Goal: Task Accomplishment & Management: Use online tool/utility

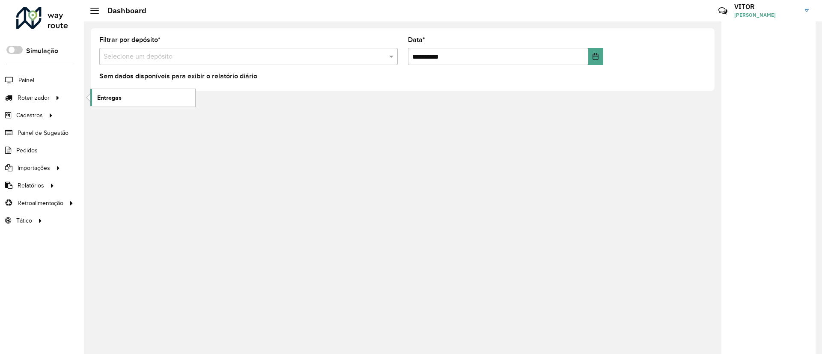
click at [108, 96] on span "Entregas" at bounding box center [109, 97] width 24 height 9
click at [105, 104] on link "Entregas" at bounding box center [142, 97] width 105 height 17
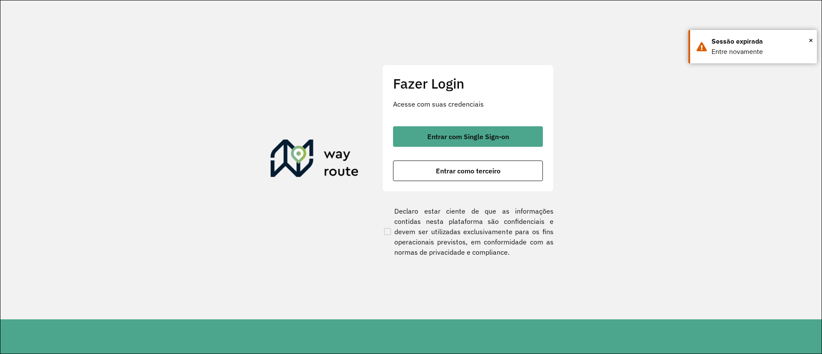
click at [397, 118] on div "Fazer Login Acesse com suas credenciais Entrar com Single Sign-on Entrar como t…" at bounding box center [467, 128] width 171 height 127
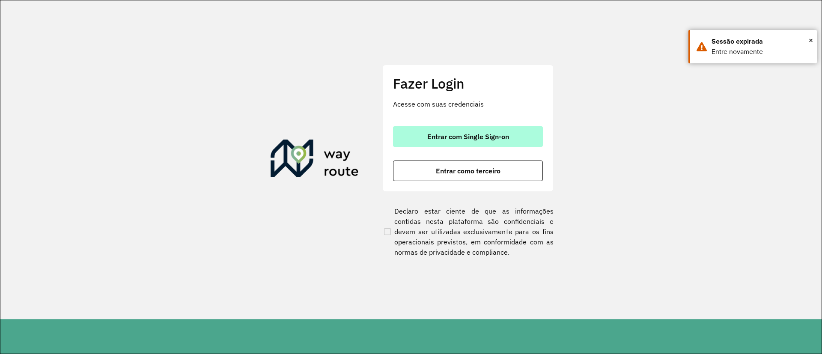
click at [409, 129] on button "Entrar com Single Sign-on" at bounding box center [468, 136] width 150 height 21
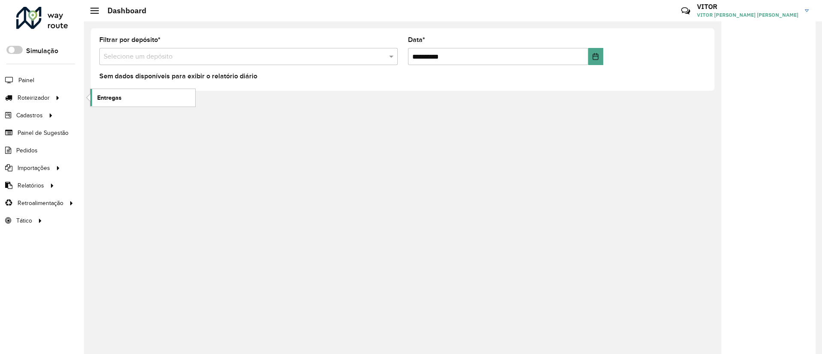
click at [103, 100] on span "Entregas" at bounding box center [109, 97] width 24 height 9
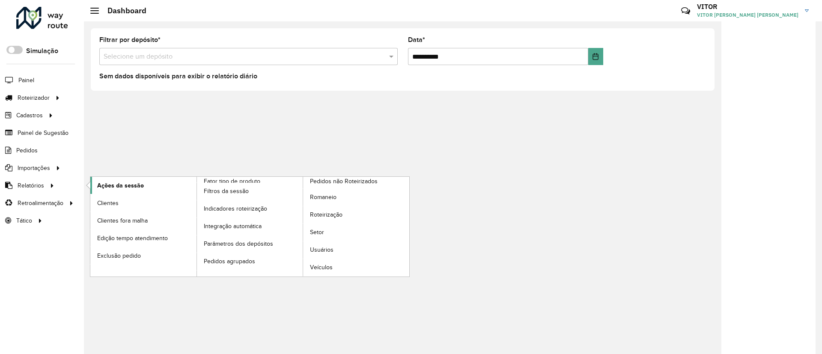
click at [106, 187] on span "Ações da sessão" at bounding box center [120, 185] width 47 height 9
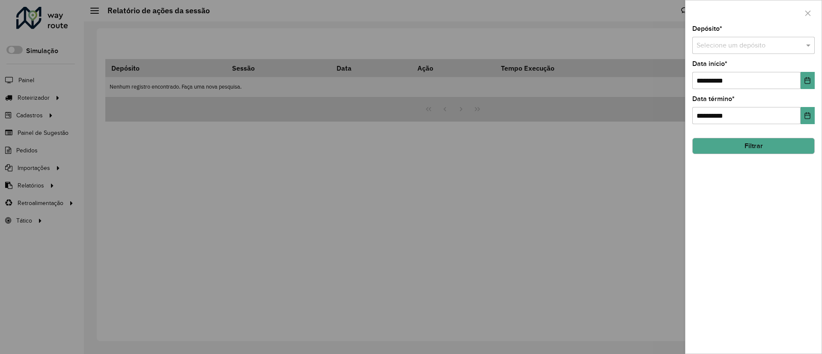
click at [713, 45] on input "text" at bounding box center [744, 46] width 97 height 10
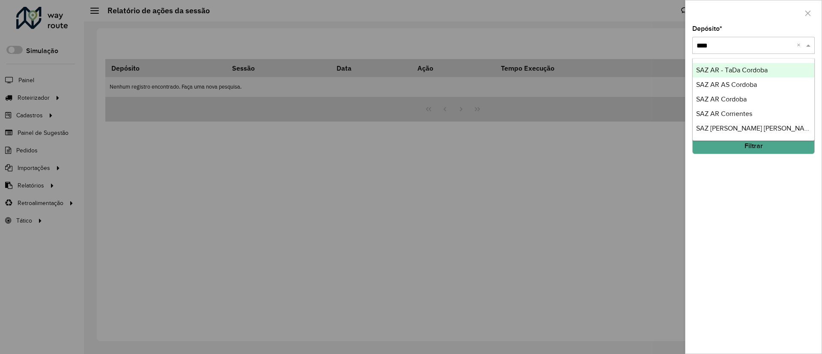
type input "*****"
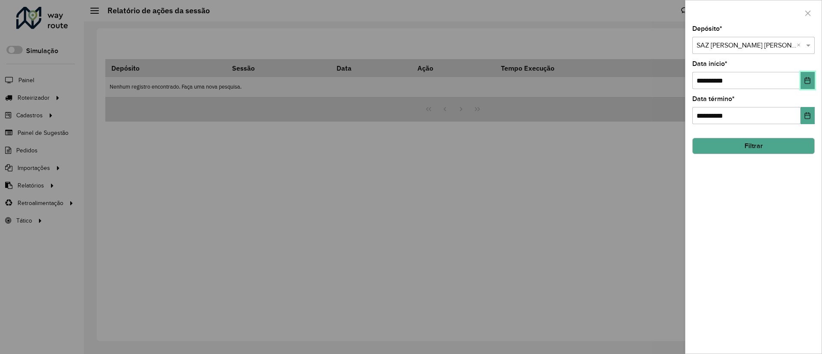
click at [810, 79] on icon "Choose Date" at bounding box center [807, 80] width 7 height 7
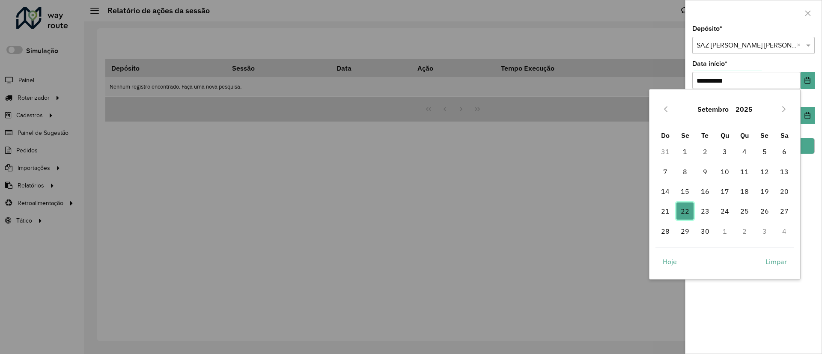
click at [688, 211] on span "22" at bounding box center [684, 210] width 17 height 17
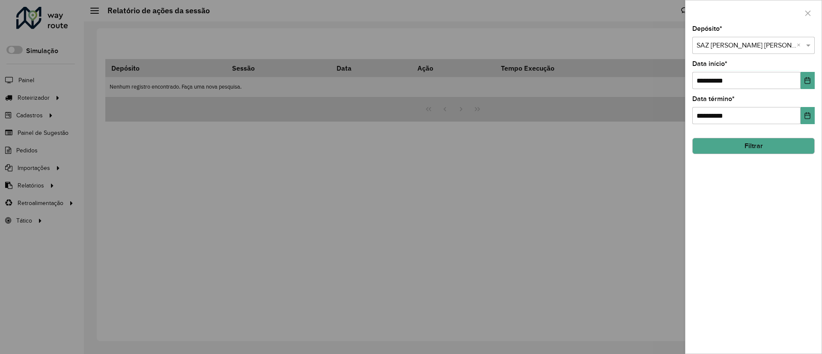
click at [800, 150] on button "Filtrar" at bounding box center [753, 146] width 122 height 16
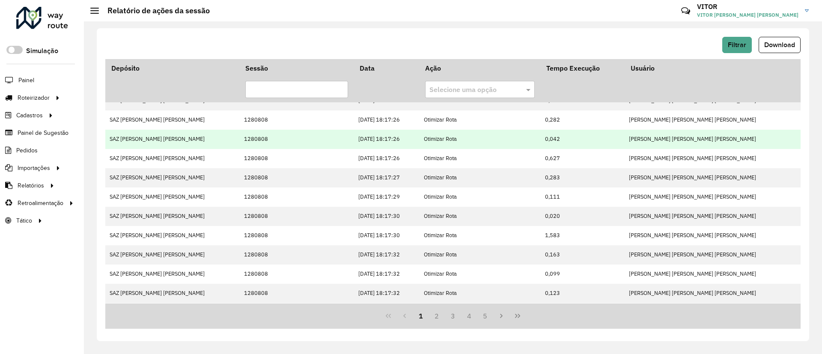
scroll to position [184, 0]
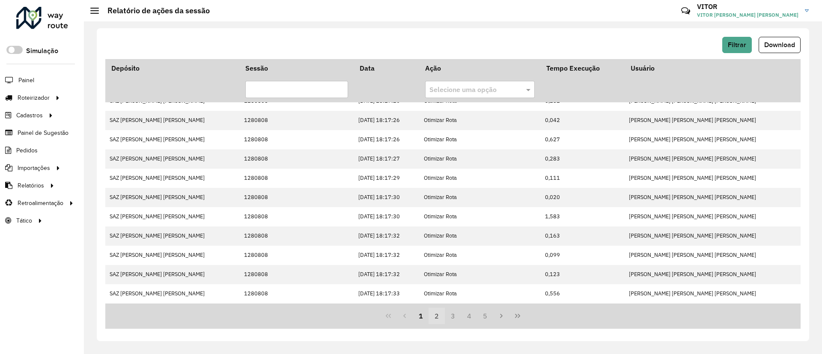
click at [440, 322] on button "2" at bounding box center [436, 316] width 16 height 16
click at [451, 319] on button "3" at bounding box center [453, 316] width 16 height 16
click at [465, 316] on button "4" at bounding box center [469, 316] width 16 height 16
click at [472, 316] on button "5" at bounding box center [469, 316] width 16 height 16
click at [469, 309] on button "6" at bounding box center [469, 316] width 16 height 16
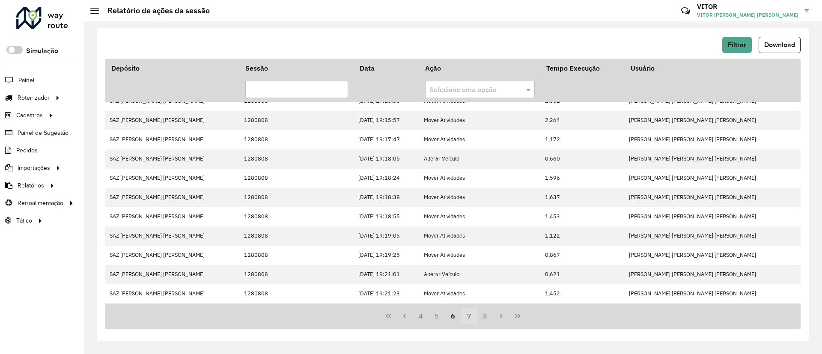
click at [473, 314] on button "7" at bounding box center [469, 316] width 16 height 16
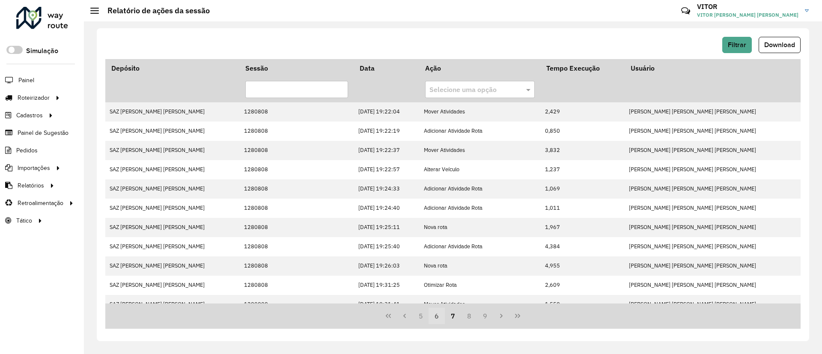
click at [442, 316] on button "6" at bounding box center [436, 316] width 16 height 16
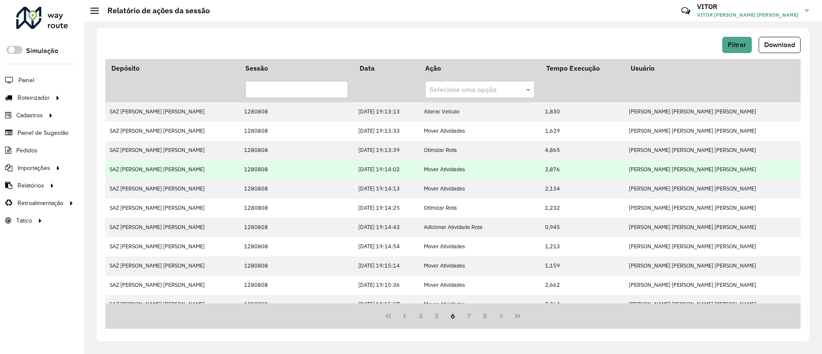
scroll to position [184, 0]
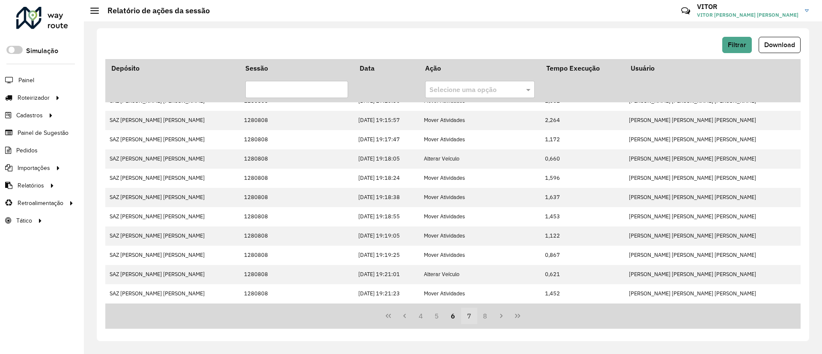
click at [469, 316] on button "7" at bounding box center [469, 316] width 16 height 16
click at [471, 313] on button "8" at bounding box center [469, 316] width 16 height 16
click at [481, 315] on button "9" at bounding box center [485, 316] width 16 height 16
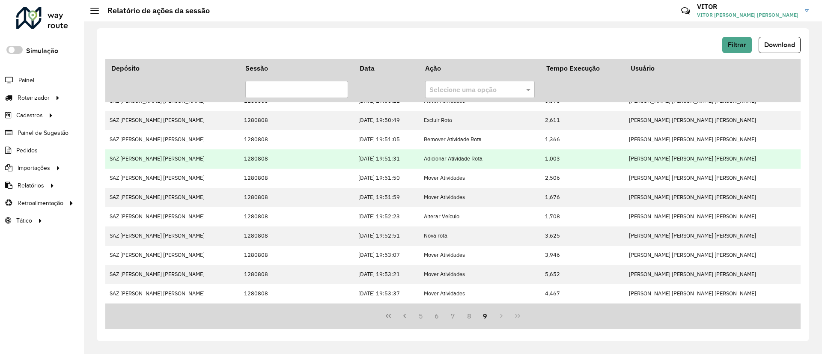
scroll to position [0, 0]
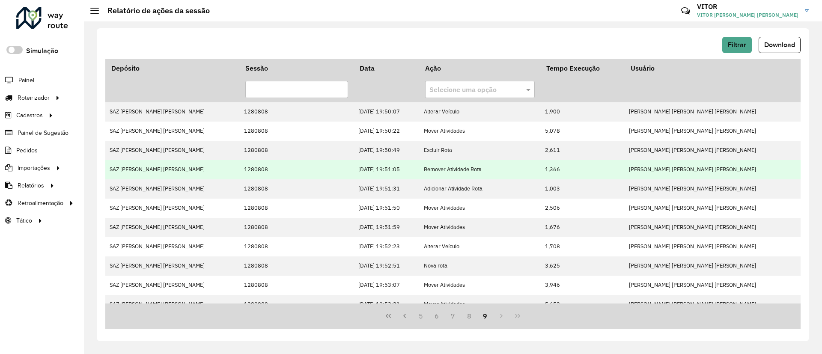
click at [698, 169] on td "LUANA SILVA BRANDAO LOPES" at bounding box center [712, 169] width 176 height 19
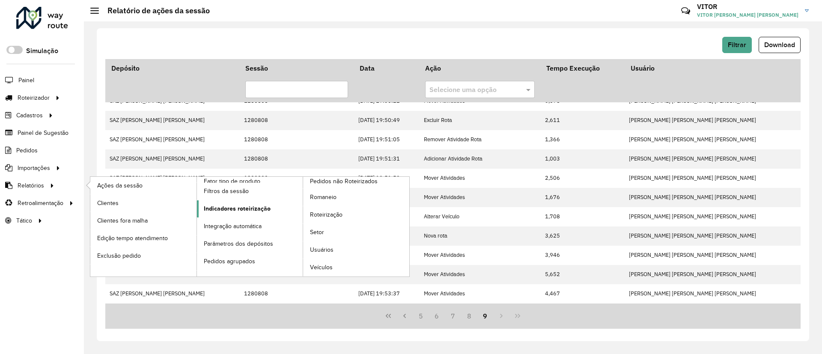
click at [240, 203] on link "Indicadores roteirização" at bounding box center [250, 208] width 106 height 17
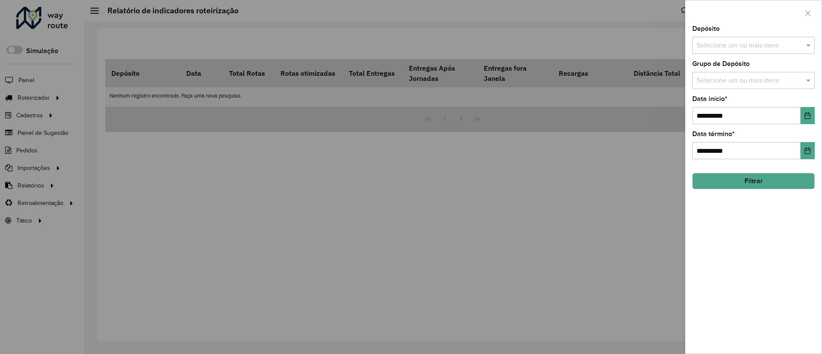
click at [721, 50] on div "Selecione um ou mais itens" at bounding box center [753, 45] width 122 height 17
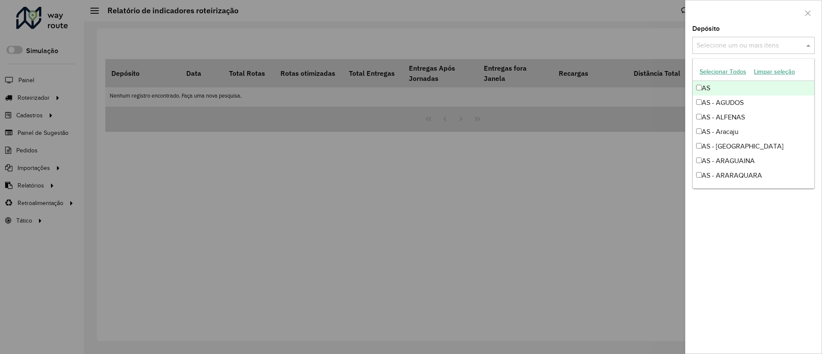
click at [724, 47] on input "text" at bounding box center [749, 46] width 110 height 10
click at [758, 43] on input "text" at bounding box center [749, 46] width 110 height 10
click at [810, 42] on span at bounding box center [809, 45] width 11 height 10
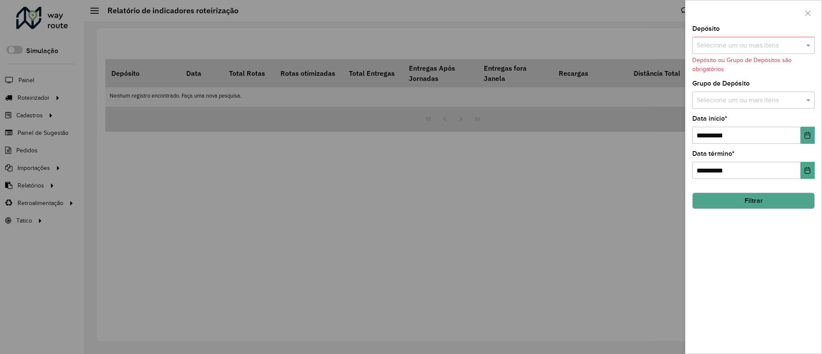
click at [781, 95] on input "text" at bounding box center [749, 100] width 110 height 10
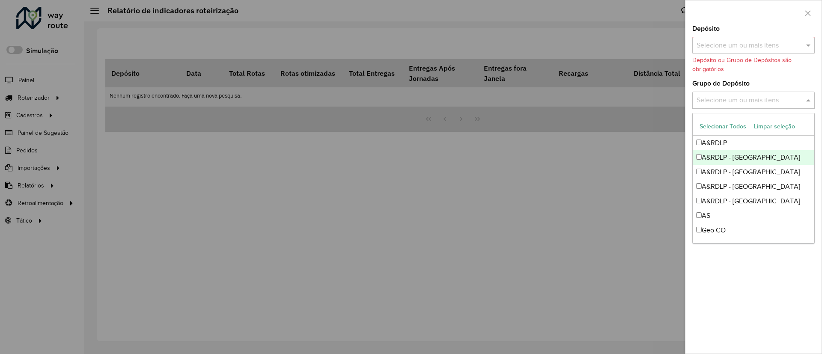
click at [731, 161] on div "A&RDLP - Argentina" at bounding box center [753, 157] width 122 height 15
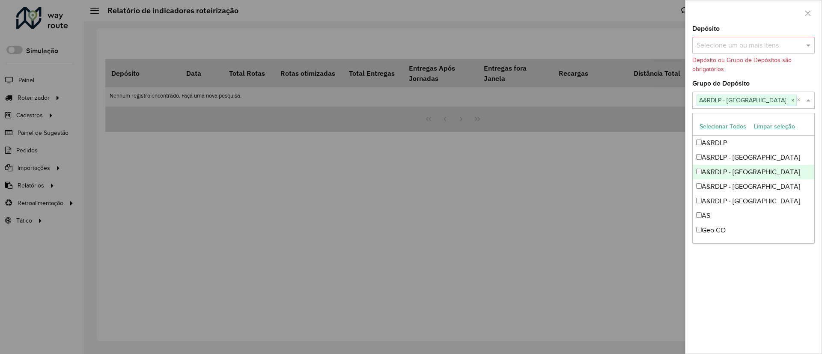
click at [733, 169] on div "A&RDLP - Bolívia" at bounding box center [753, 172] width 122 height 15
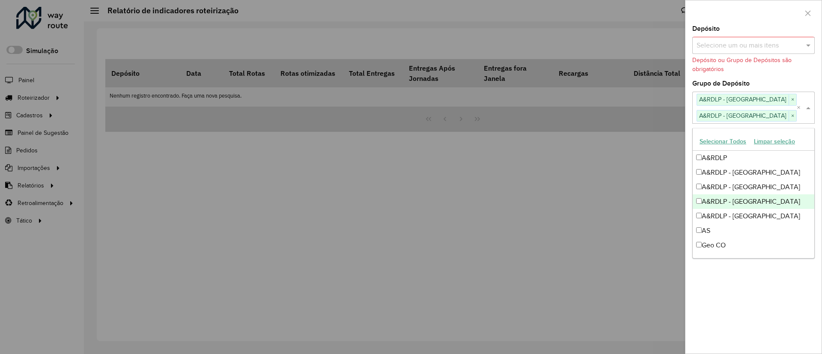
drag, startPoint x: 753, startPoint y: 201, endPoint x: 756, endPoint y: 208, distance: 7.5
click at [753, 201] on div "A&RDLP - Paraguai" at bounding box center [753, 201] width 122 height 15
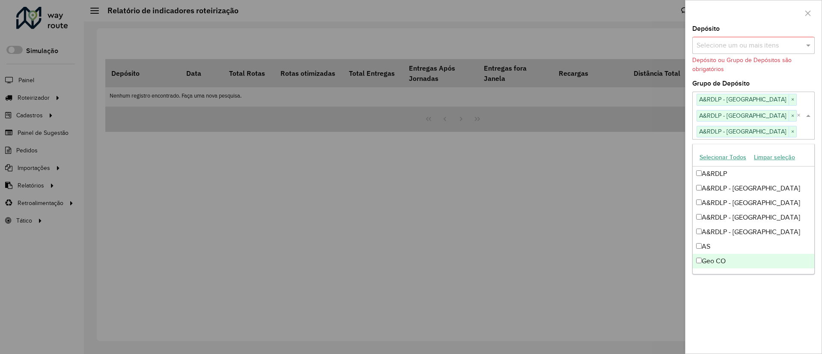
drag, startPoint x: 785, startPoint y: 313, endPoint x: 784, endPoint y: 307, distance: 6.1
click at [785, 314] on div "**********" at bounding box center [753, 190] width 136 height 328
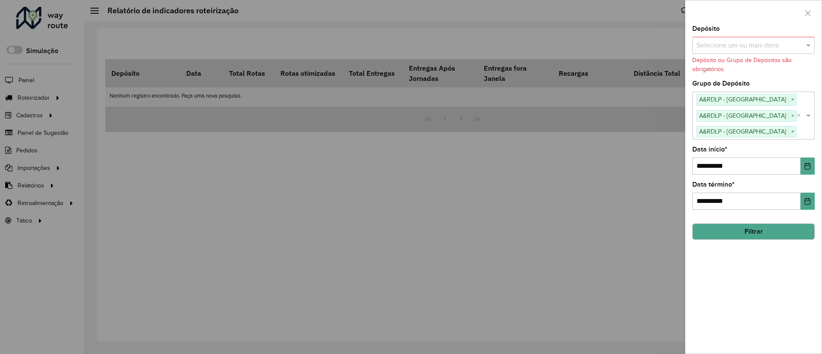
click at [797, 176] on div "**********" at bounding box center [753, 190] width 136 height 328
click at [810, 168] on icon "Choose Date" at bounding box center [807, 166] width 6 height 7
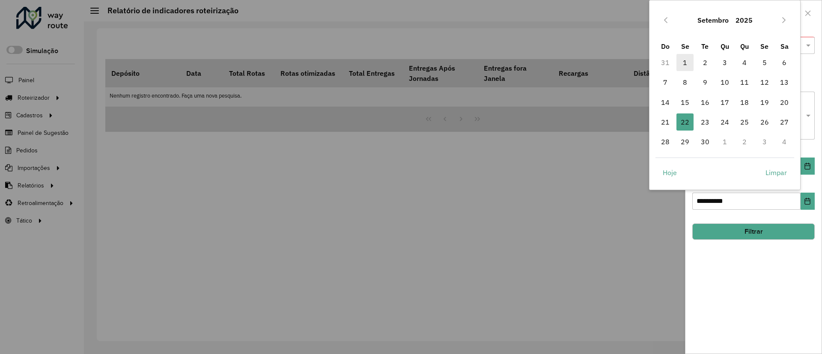
click at [682, 62] on span "1" at bounding box center [684, 62] width 17 height 17
type input "**********"
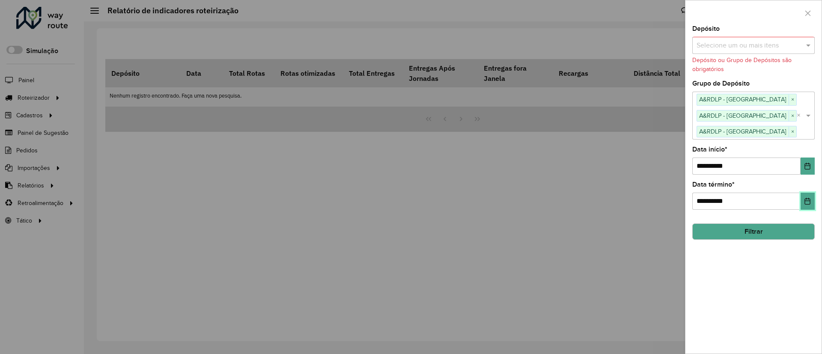
drag, startPoint x: 800, startPoint y: 200, endPoint x: 805, endPoint y: 202, distance: 5.4
click at [801, 200] on button "Choose Date" at bounding box center [807, 201] width 14 height 17
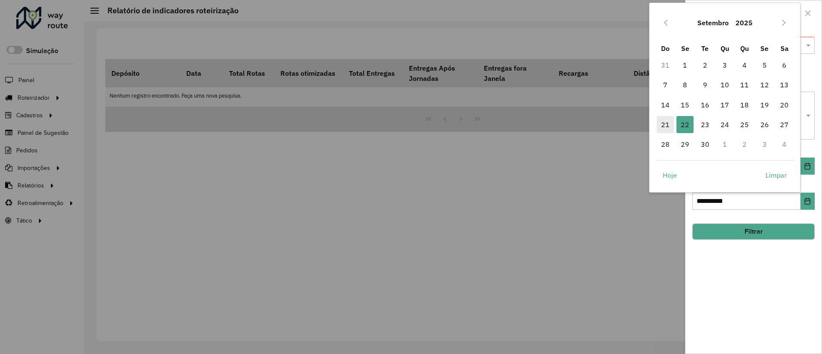
click at [671, 123] on span "21" at bounding box center [664, 124] width 17 height 17
type input "**********"
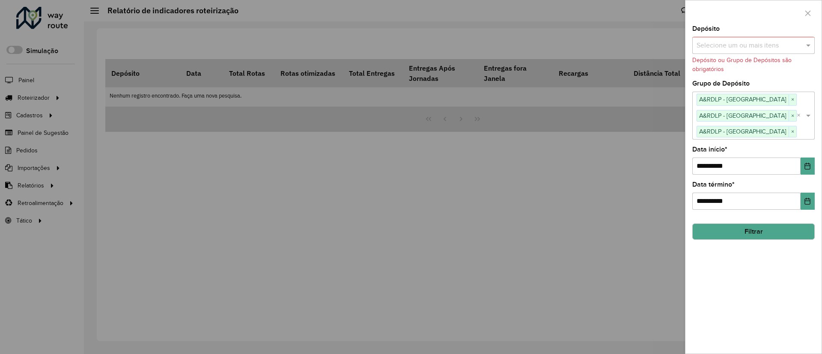
click at [747, 228] on button "Filtrar" at bounding box center [753, 231] width 122 height 16
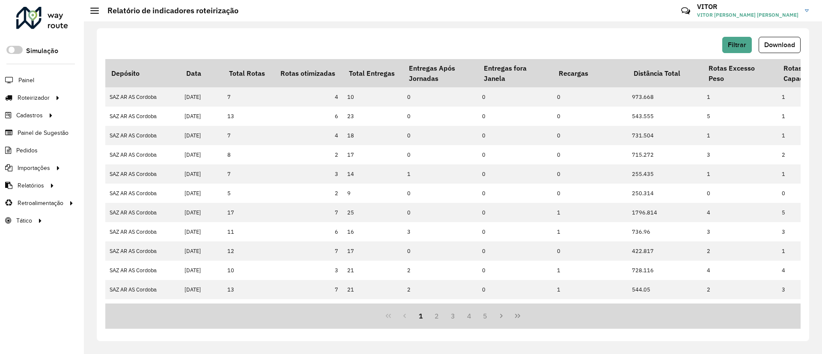
click at [789, 45] on span "Download" at bounding box center [779, 44] width 31 height 7
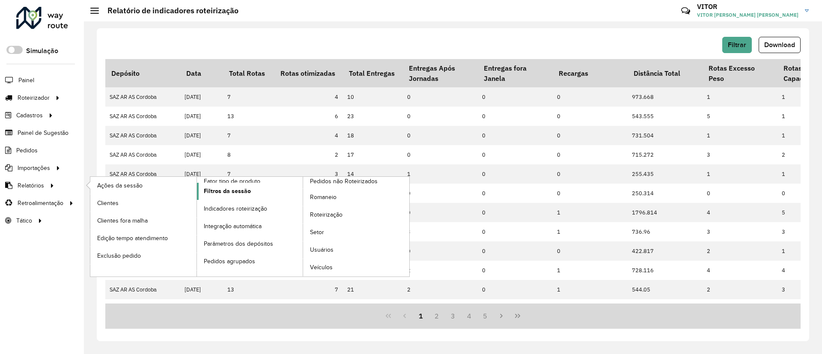
click at [249, 198] on link "Filtros da sessão" at bounding box center [250, 191] width 106 height 17
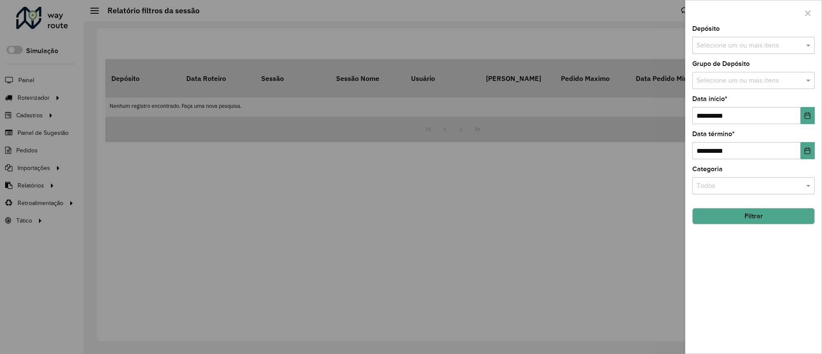
click at [729, 69] on div "Grupo de Depósito Selecione um ou mais itens" at bounding box center [753, 75] width 122 height 28
click at [733, 78] on input "text" at bounding box center [749, 81] width 110 height 10
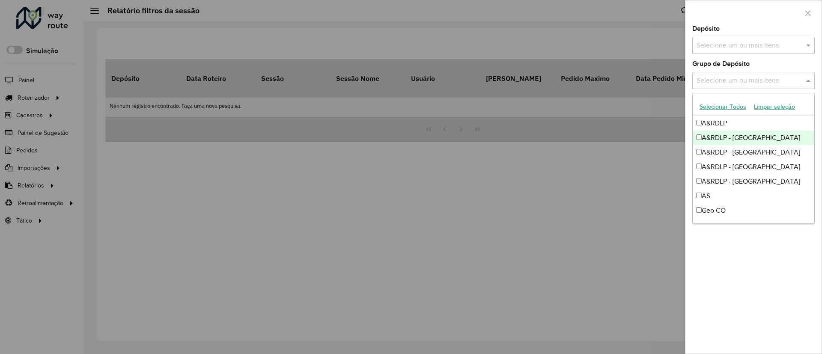
click at [725, 142] on div "A&RDLP - Argentina" at bounding box center [753, 138] width 122 height 15
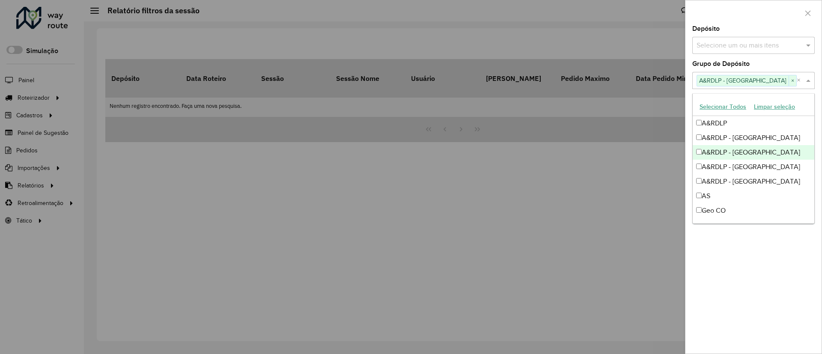
click at [728, 151] on div "A&RDLP - Bolívia" at bounding box center [753, 152] width 122 height 15
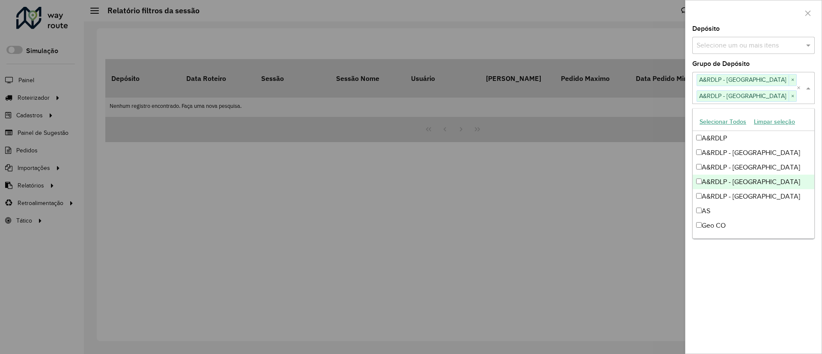
click at [739, 184] on div "A&RDLP - Paraguai" at bounding box center [753, 182] width 122 height 15
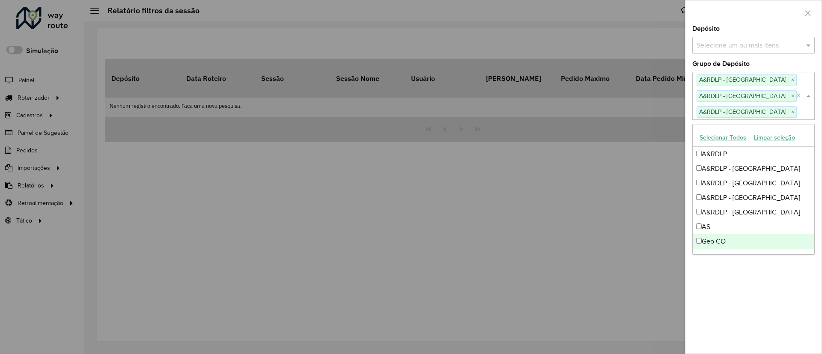
click at [774, 320] on div "**********" at bounding box center [753, 190] width 136 height 328
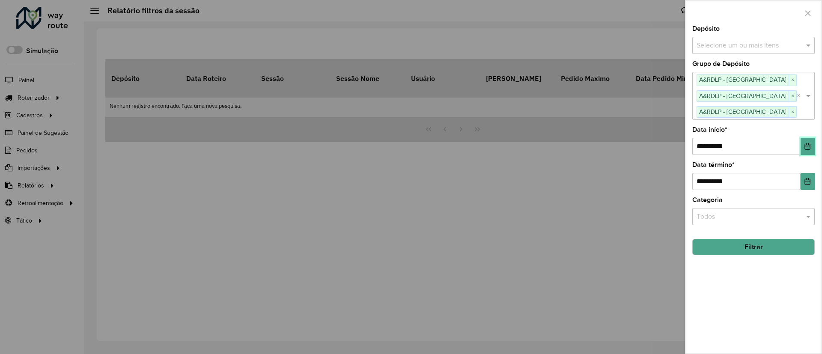
click at [801, 153] on button "Choose Date" at bounding box center [807, 146] width 14 height 17
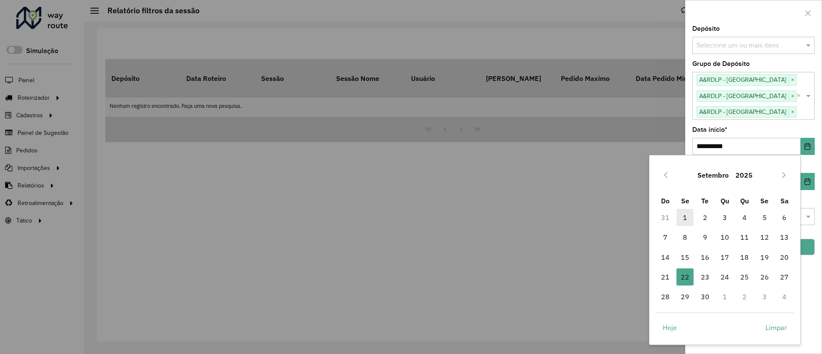
click at [685, 213] on span "1" at bounding box center [684, 217] width 17 height 17
type input "**********"
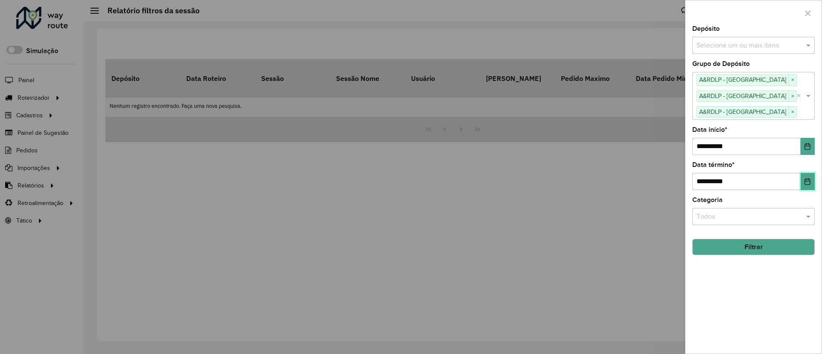
click at [808, 177] on button "Choose Date" at bounding box center [807, 181] width 14 height 17
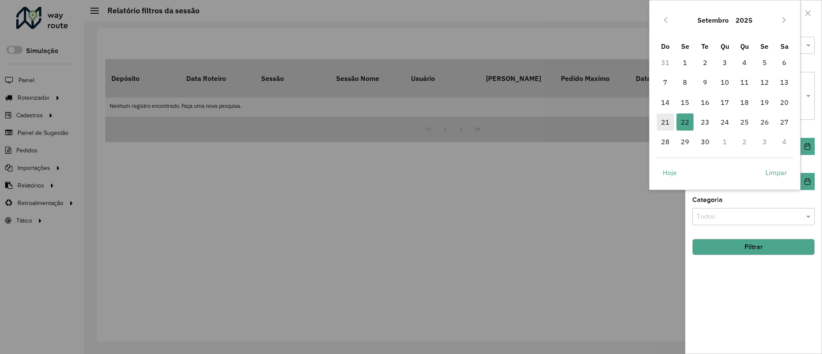
click at [667, 128] on span "21" at bounding box center [664, 121] width 17 height 17
type input "**********"
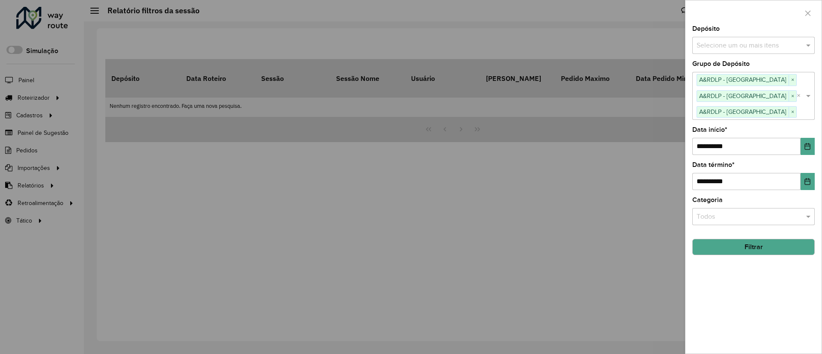
click at [778, 244] on button "Filtrar" at bounding box center [753, 247] width 122 height 16
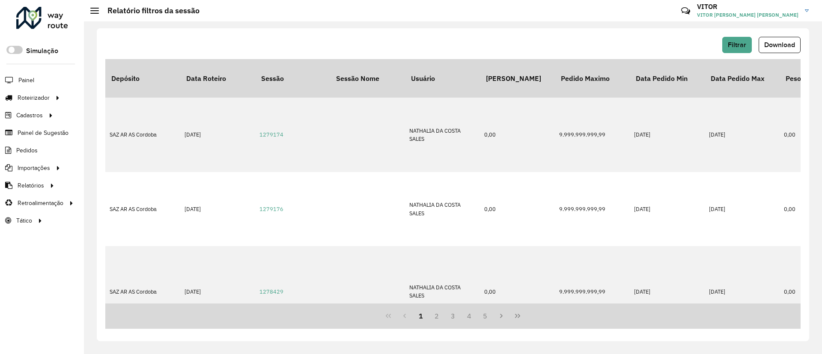
click at [784, 49] on button "Download" at bounding box center [779, 45] width 42 height 16
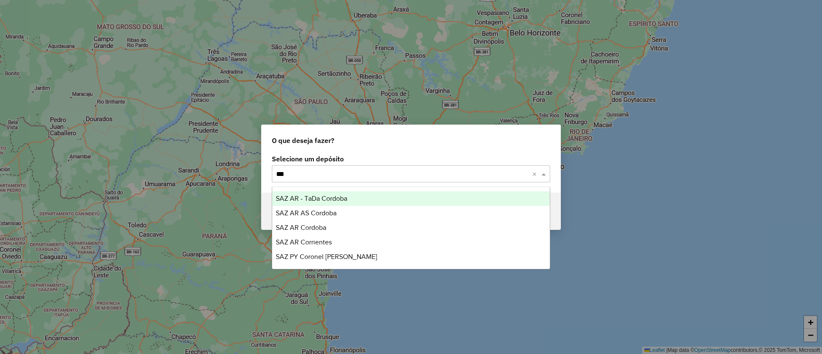
type input "****"
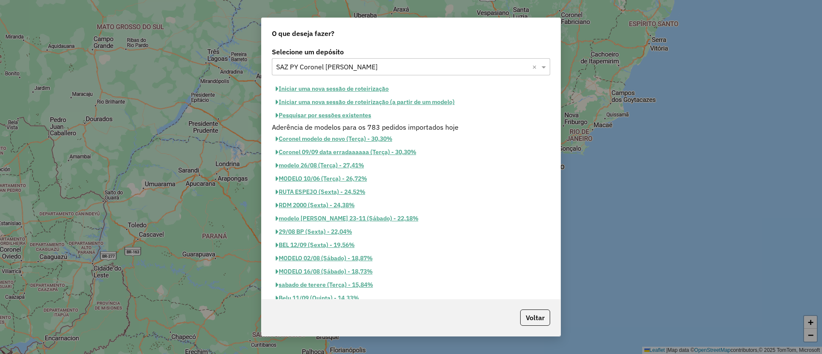
click at [306, 121] on button "Pesquisar por sessões existentes" at bounding box center [323, 115] width 103 height 13
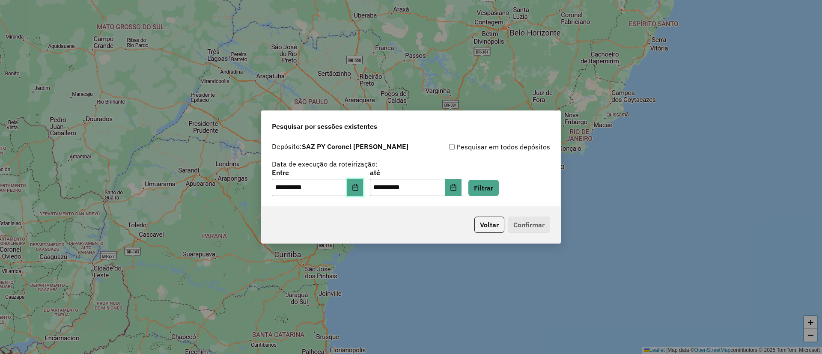
click at [359, 182] on button "Choose Date" at bounding box center [355, 187] width 16 height 17
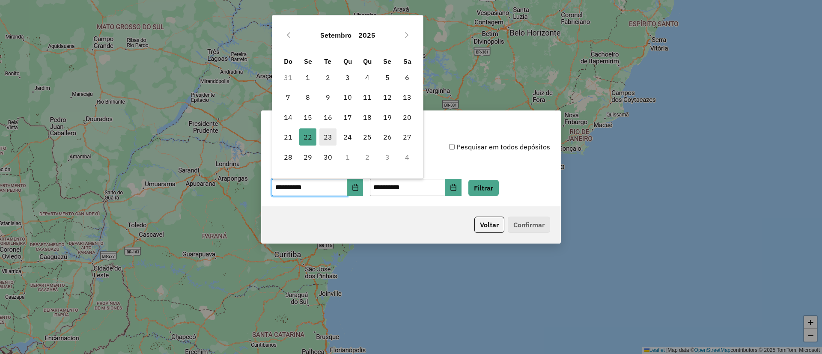
click at [330, 135] on span "23" at bounding box center [327, 136] width 17 height 17
type input "**********"
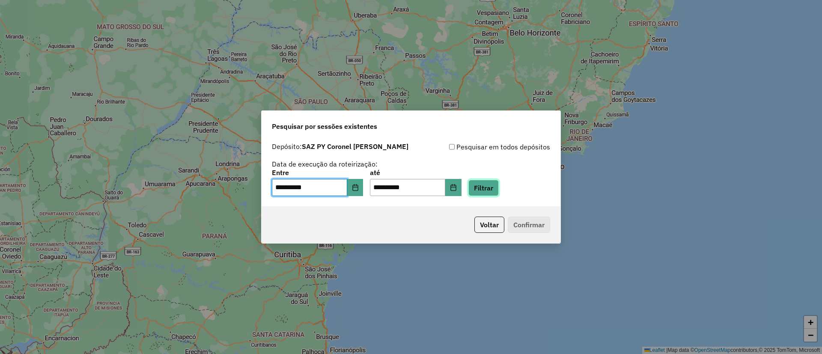
click at [496, 183] on button "Filtrar" at bounding box center [483, 188] width 30 height 16
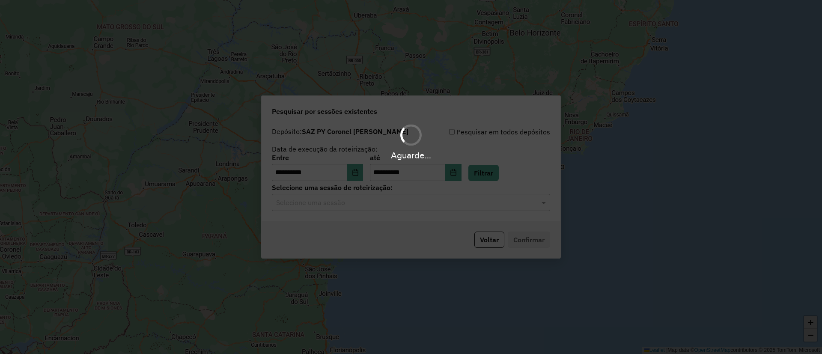
click at [358, 206] on div "Aguarde..." at bounding box center [411, 177] width 822 height 354
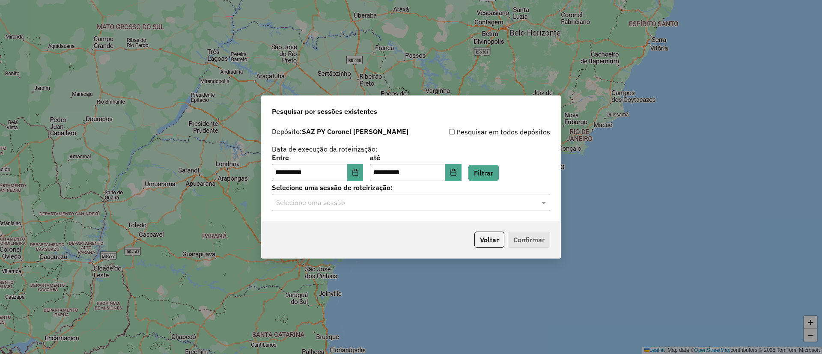
click at [358, 208] on div "Selecione uma sessão" at bounding box center [411, 202] width 278 height 17
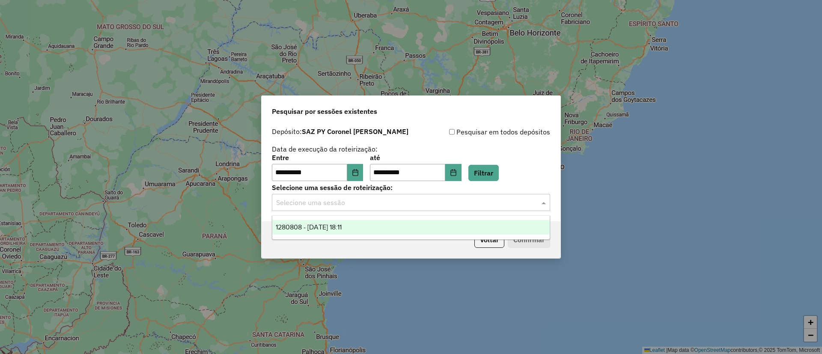
click at [362, 222] on div "1280808 - 23/09/2025 18:11" at bounding box center [410, 227] width 277 height 15
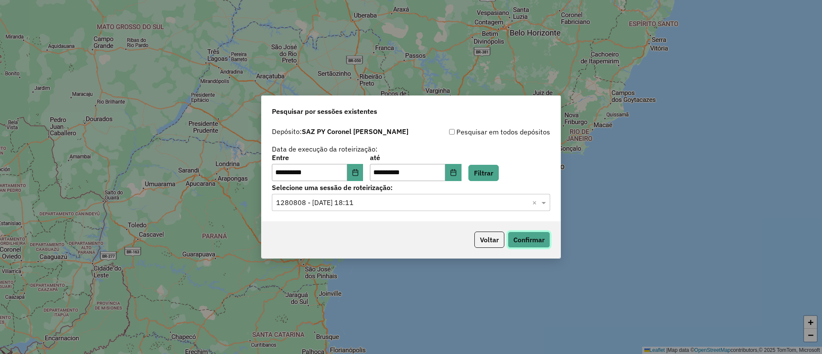
click at [514, 235] on button "Confirmar" at bounding box center [528, 239] width 42 height 16
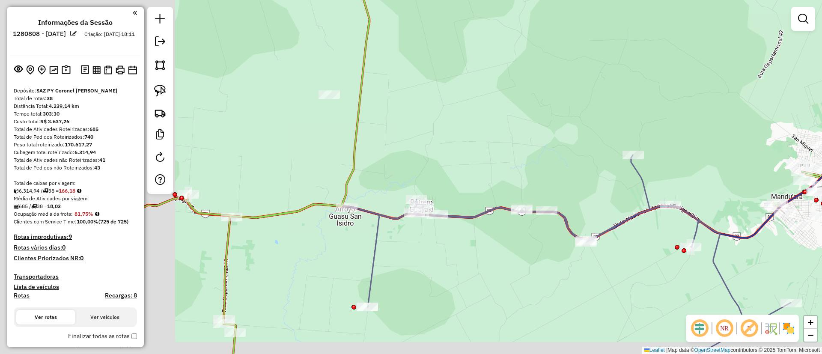
drag, startPoint x: 423, startPoint y: 120, endPoint x: 654, endPoint y: 82, distance: 234.2
click at [654, 82] on div "Janela de atendimento Grade de atendimento Capacidade Transportadoras Veículos …" at bounding box center [411, 177] width 822 height 354
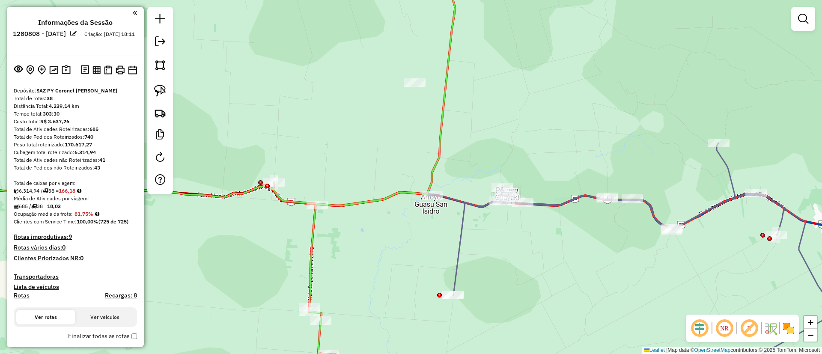
drag, startPoint x: 315, startPoint y: 103, endPoint x: 711, endPoint y: 92, distance: 396.3
click at [711, 92] on div "Janela de atendimento Grade de atendimento Capacidade Transportadoras Veículos …" at bounding box center [411, 177] width 822 height 354
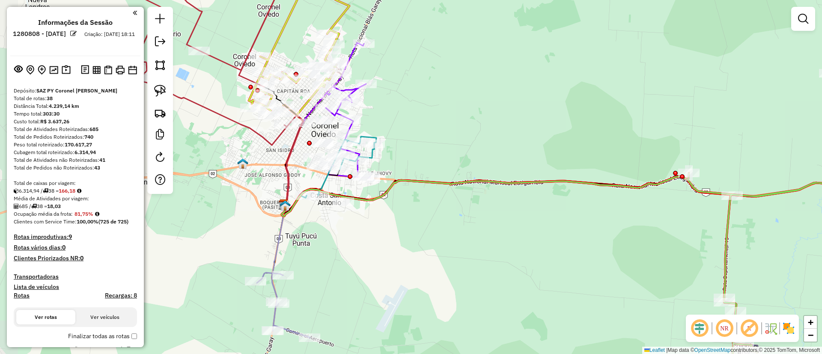
drag, startPoint x: 490, startPoint y: 95, endPoint x: 551, endPoint y: 97, distance: 61.2
click at [552, 95] on div "Janela de atendimento Grade de atendimento Capacidade Transportadoras Veículos …" at bounding box center [411, 177] width 822 height 354
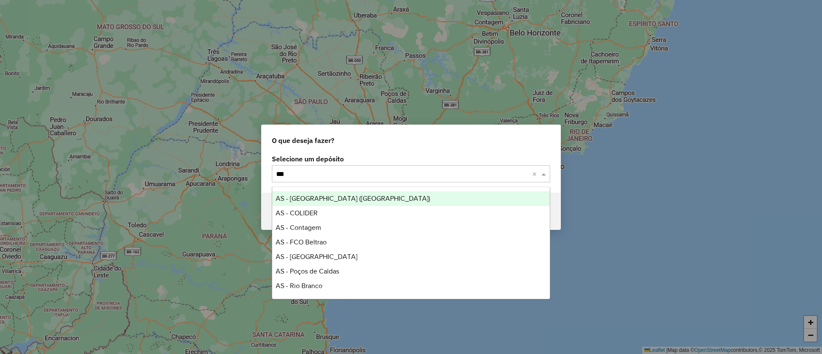
type input "****"
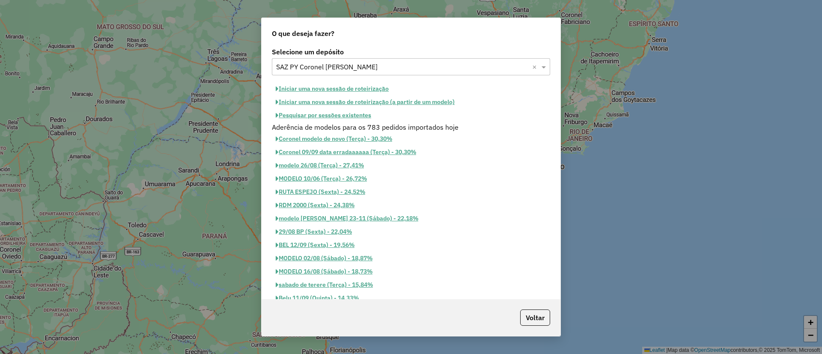
click at [319, 116] on button "Pesquisar por sessões existentes" at bounding box center [323, 115] width 103 height 13
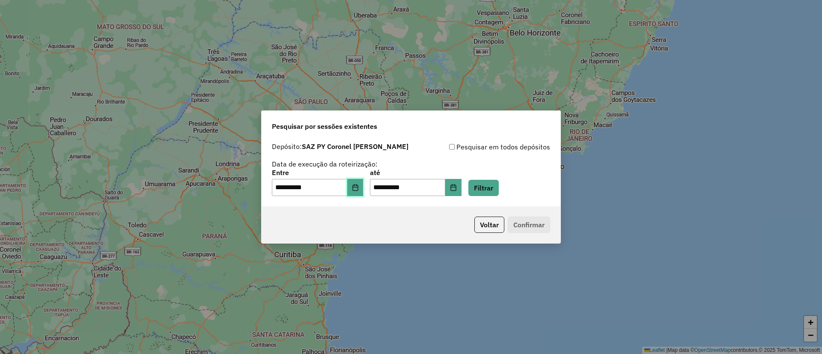
click at [363, 186] on button "Choose Date" at bounding box center [355, 187] width 16 height 17
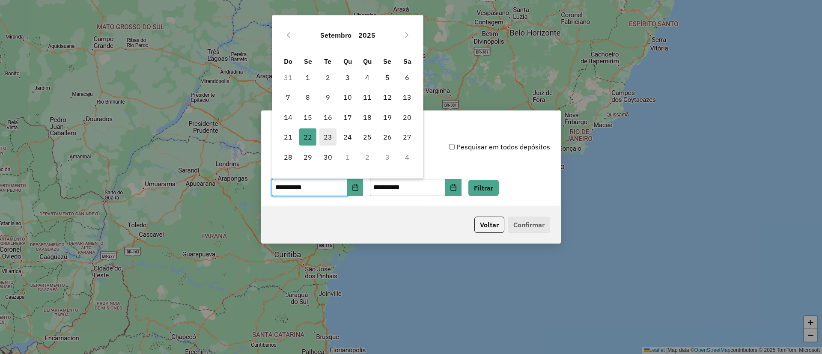
click at [332, 136] on span "23" at bounding box center [327, 136] width 17 height 17
type input "**********"
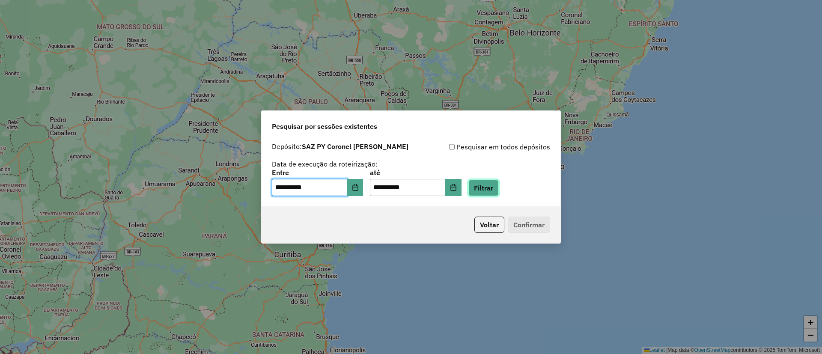
click at [498, 187] on button "Filtrar" at bounding box center [483, 188] width 30 height 16
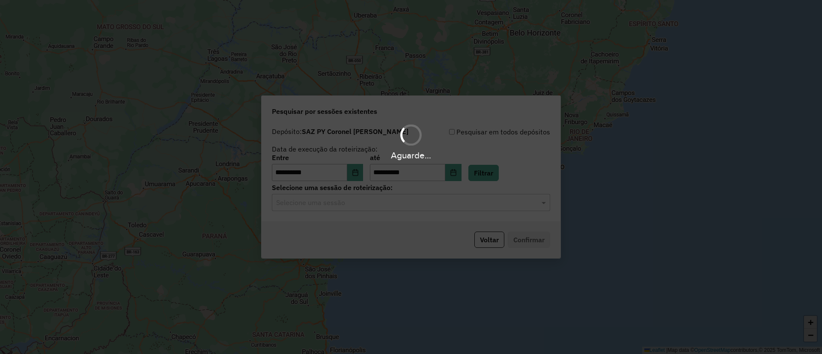
click at [321, 205] on input "text" at bounding box center [402, 203] width 252 height 10
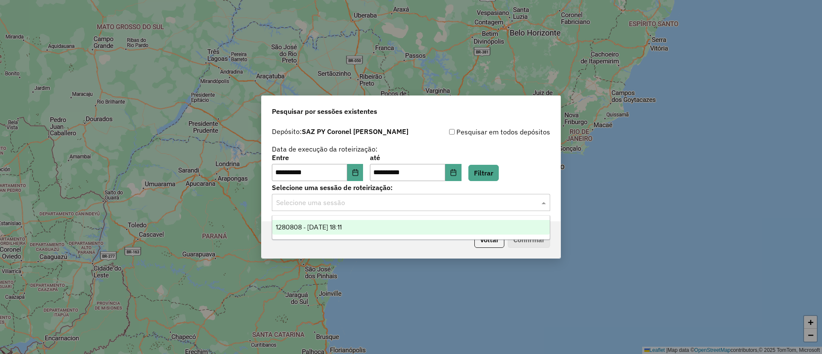
click at [337, 219] on ng-dropdown-panel "1280808 - 23/09/2025 18:11" at bounding box center [411, 227] width 278 height 24
click at [340, 221] on div "1280808 - 23/09/2025 18:11" at bounding box center [410, 227] width 277 height 15
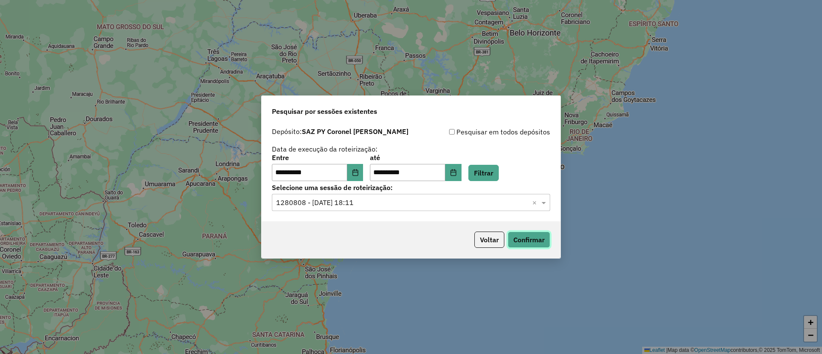
click at [508, 234] on button "Confirmar" at bounding box center [528, 239] width 42 height 16
